Goal: Task Accomplishment & Management: Manage account settings

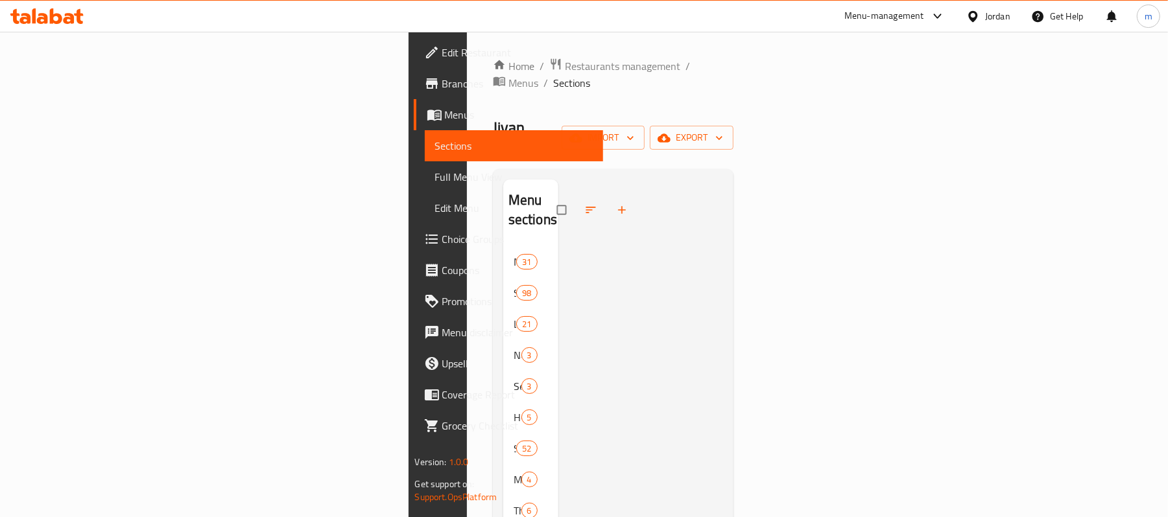
click at [445, 107] on span "Menus" at bounding box center [519, 115] width 148 height 16
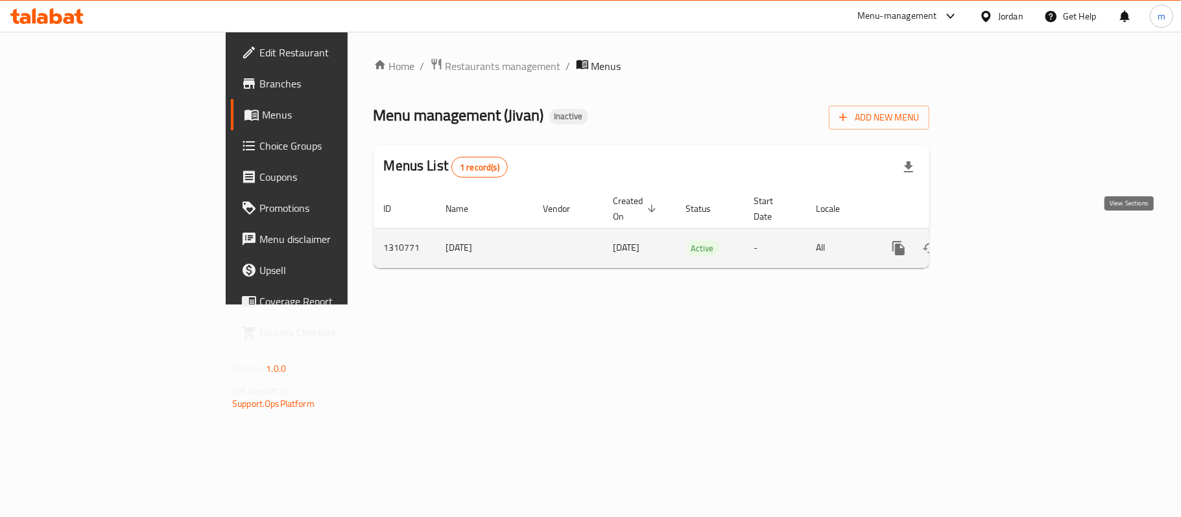
click at [1000, 241] on icon "enhanced table" at bounding box center [992, 249] width 16 height 16
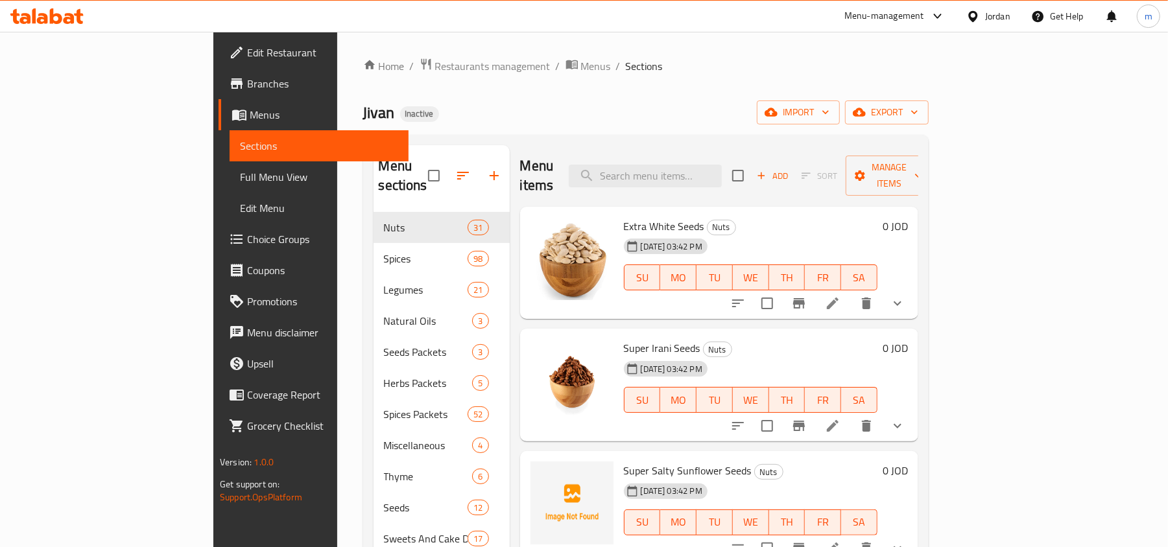
click at [982, 18] on div at bounding box center [975, 16] width 19 height 14
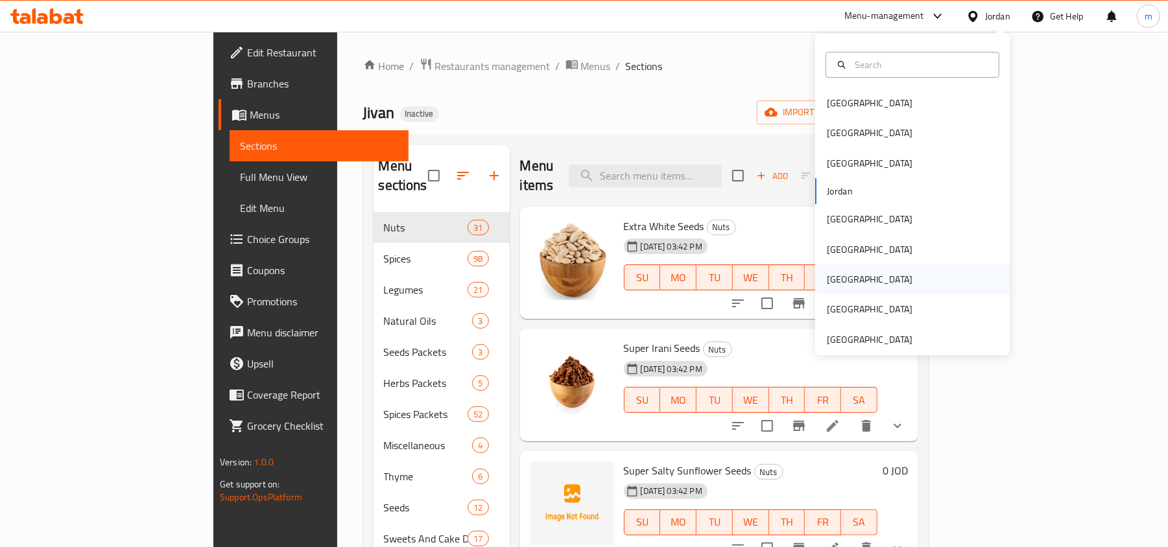
click at [844, 276] on div "Qatar" at bounding box center [869, 280] width 106 height 30
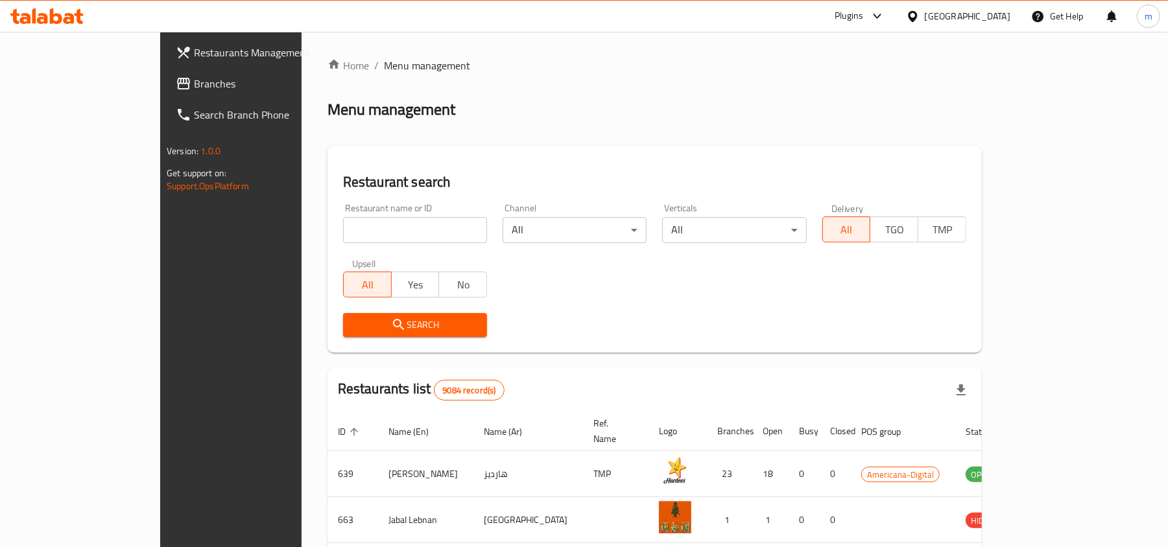
click at [194, 84] on span "Branches" at bounding box center [269, 84] width 151 height 16
